Goal: Information Seeking & Learning: Learn about a topic

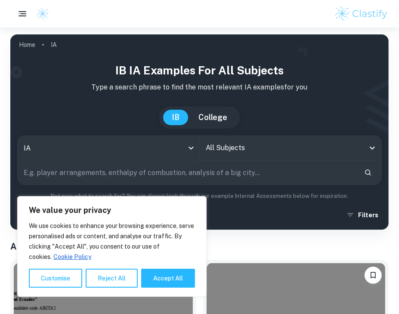
click at [144, 19] on div at bounding box center [199, 13] width 399 height 17
click at [152, 277] on button "Accept All" at bounding box center [168, 278] width 54 height 19
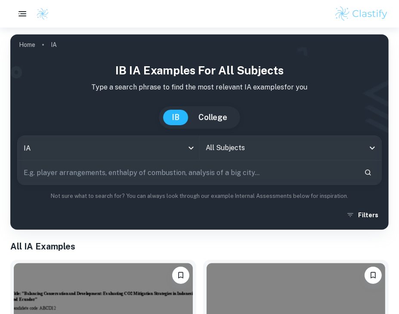
checkbox input "true"
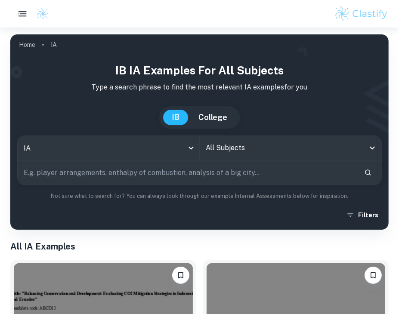
click at [23, 11] on icon "button" at bounding box center [22, 14] width 11 height 11
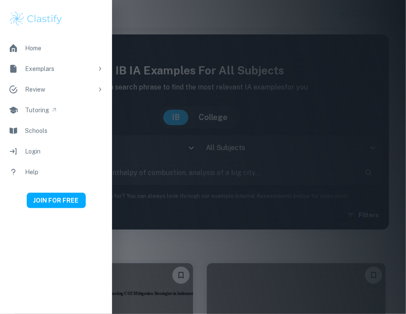
click at [169, 43] on div at bounding box center [203, 157] width 406 height 314
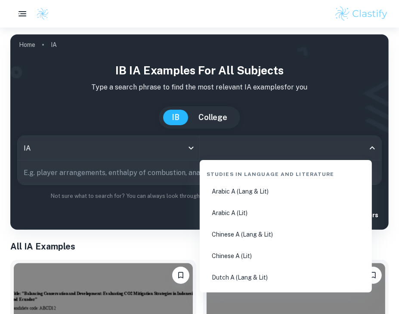
click at [228, 148] on input "All Subjects" at bounding box center [284, 148] width 161 height 16
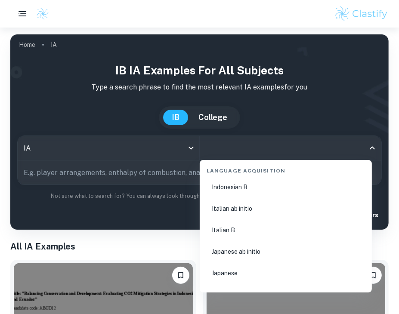
scroll to position [840, 0]
click at [186, 152] on body "We value your privacy We use cookies to enhance your browsing experience, serve…" at bounding box center [199, 185] width 399 height 314
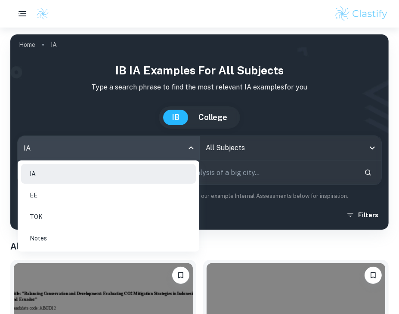
click at [281, 136] on div at bounding box center [199, 157] width 399 height 314
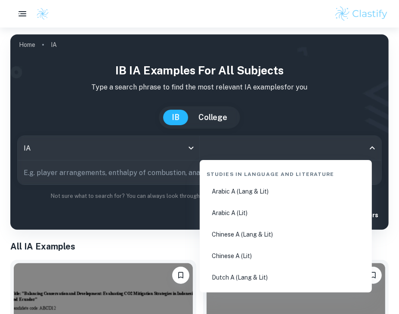
click at [360, 150] on input "All Subjects" at bounding box center [284, 148] width 161 height 16
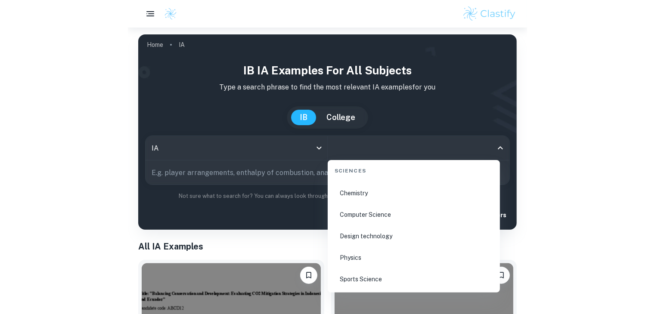
scroll to position [1363, 0]
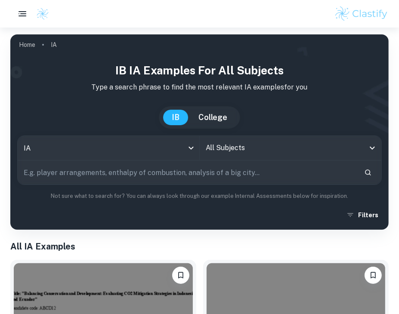
click at [77, 245] on h1 "All IA Examples" at bounding box center [199, 246] width 378 height 13
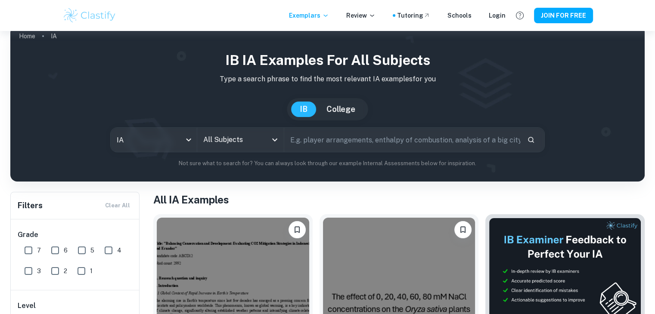
scroll to position [0, 0]
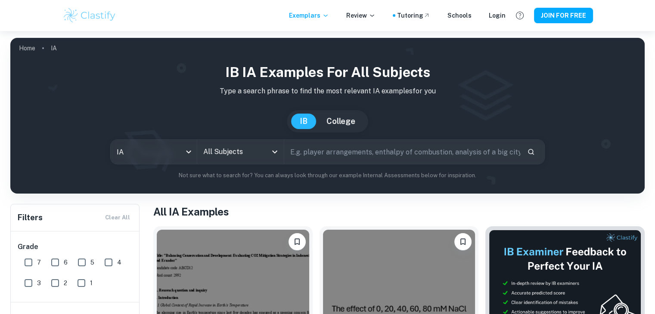
click at [306, 148] on input "text" at bounding box center [402, 152] width 236 height 24
type input "Visual Arts"
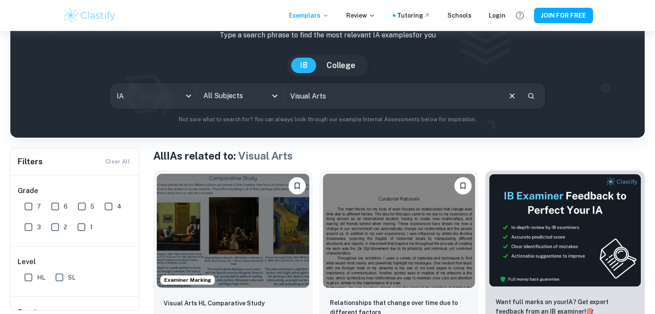
scroll to position [46, 0]
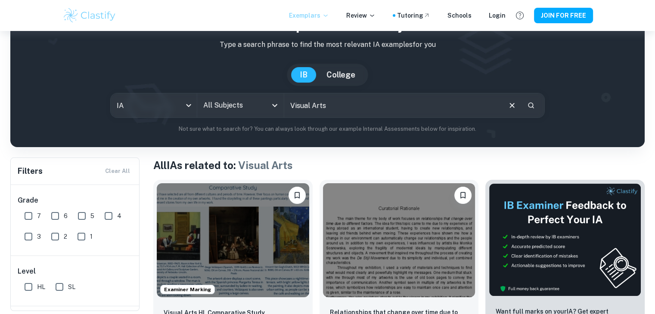
click at [319, 15] on p "Exemplars" at bounding box center [309, 15] width 40 height 9
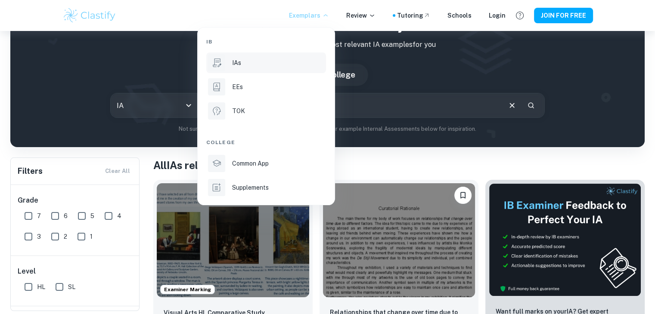
click at [374, 164] on div at bounding box center [327, 157] width 655 height 314
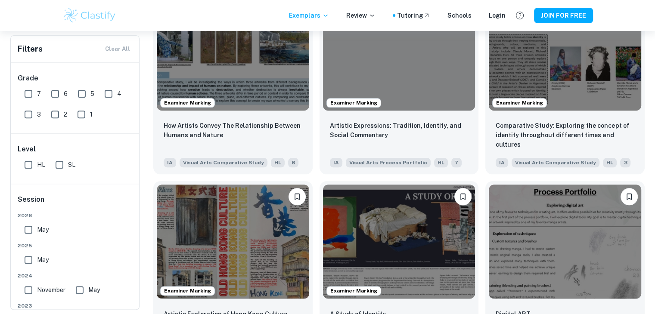
scroll to position [973, 0]
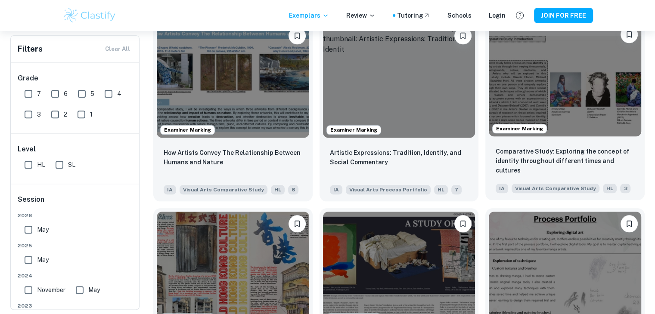
click at [399, 88] on img at bounding box center [565, 79] width 152 height 114
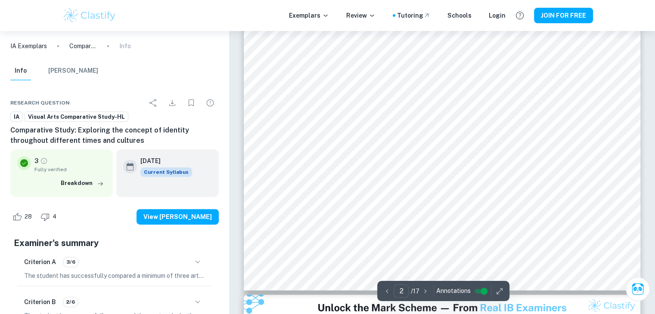
scroll to position [143, 0]
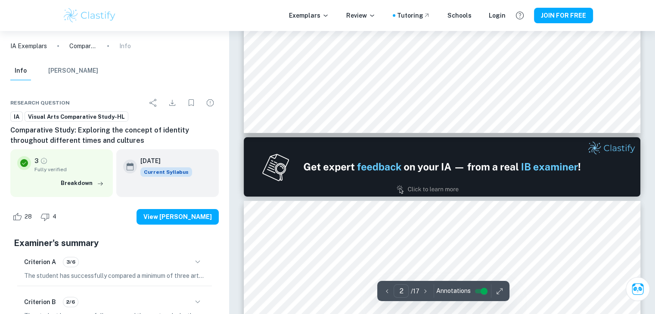
type input "1"
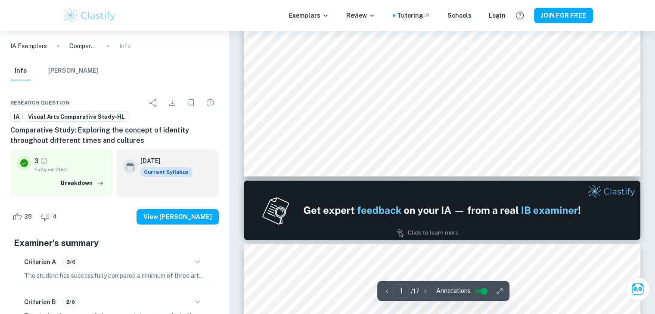
scroll to position [0, 0]
